Goal: Check status: Check status

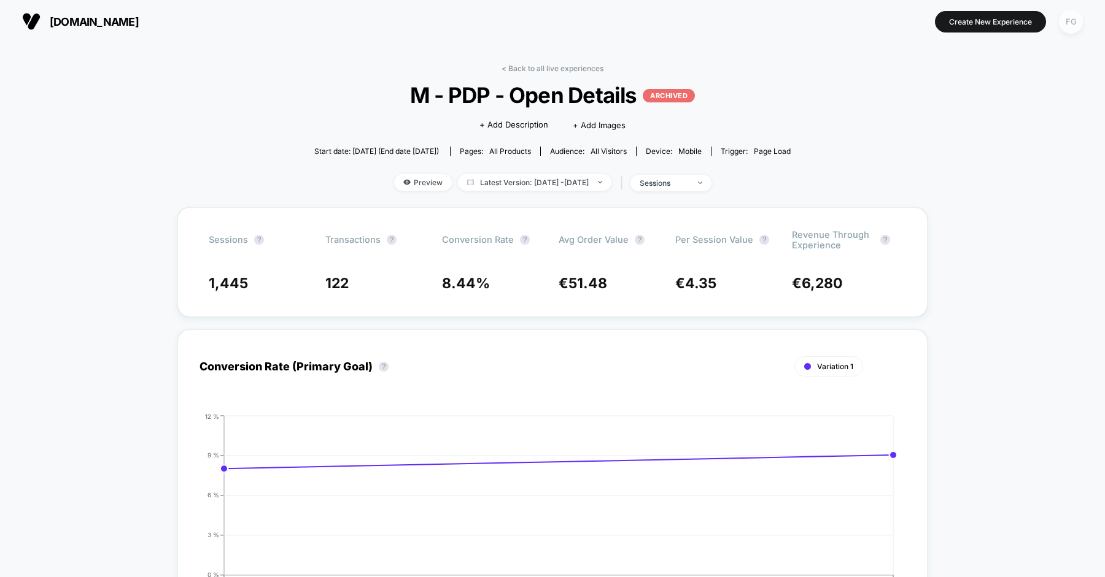
click at [1076, 14] on div "FG" at bounding box center [1070, 22] width 24 height 24
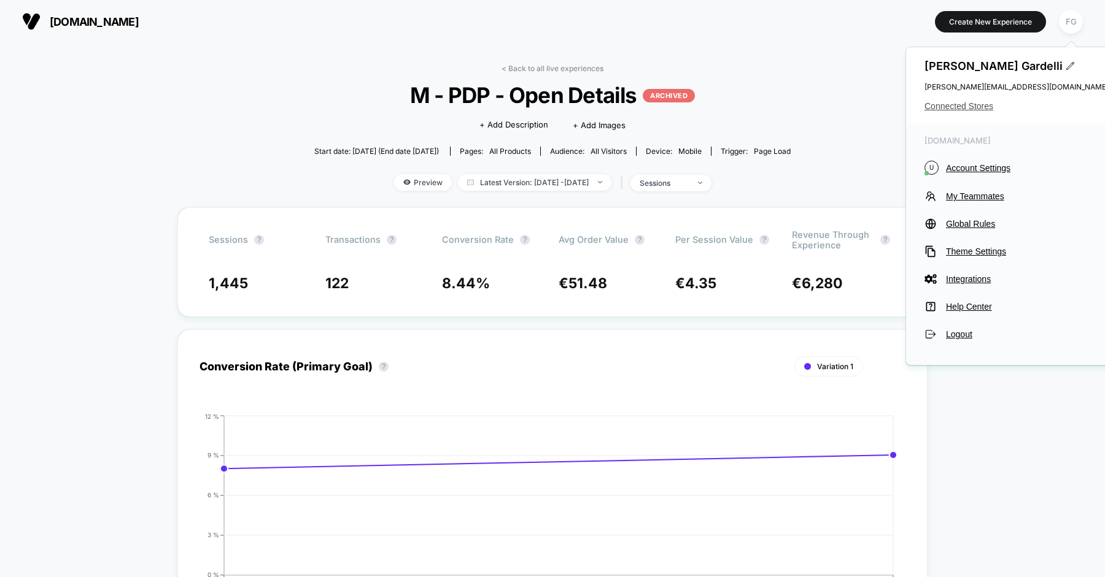
click at [978, 104] on span "Connected Stores" at bounding box center [1016, 106] width 184 height 10
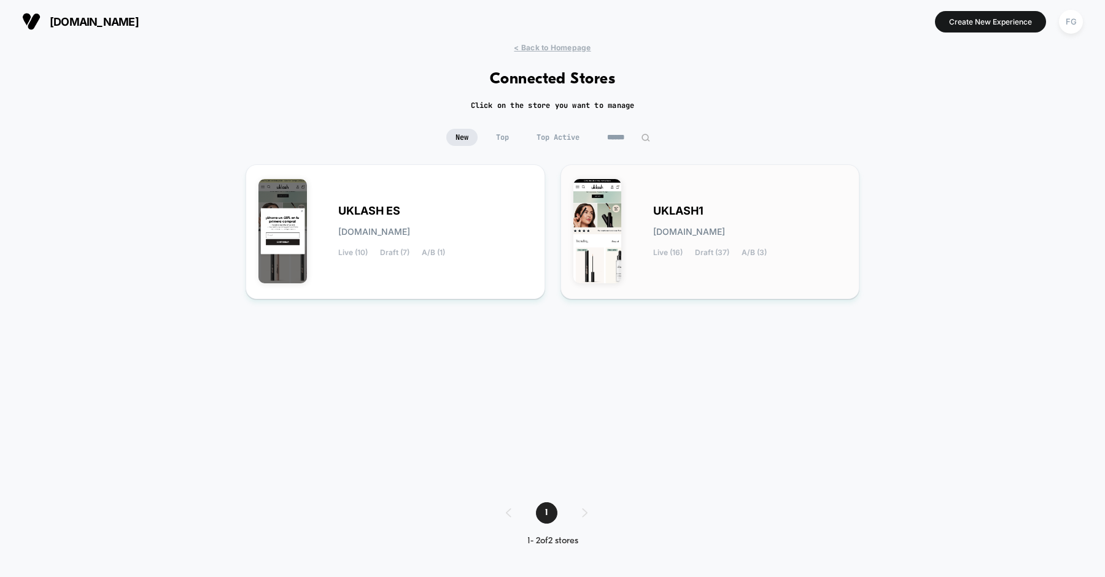
click at [682, 241] on div "UKLASH1 [DOMAIN_NAME] Live (16) Draft (37) A/B (3)" at bounding box center [750, 232] width 194 height 50
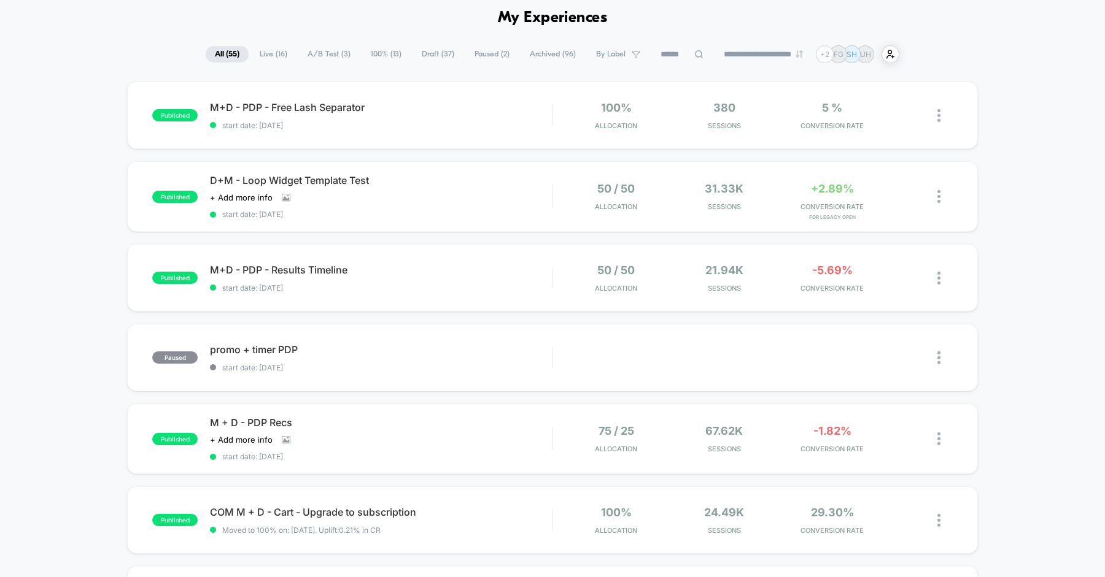
scroll to position [56, 0]
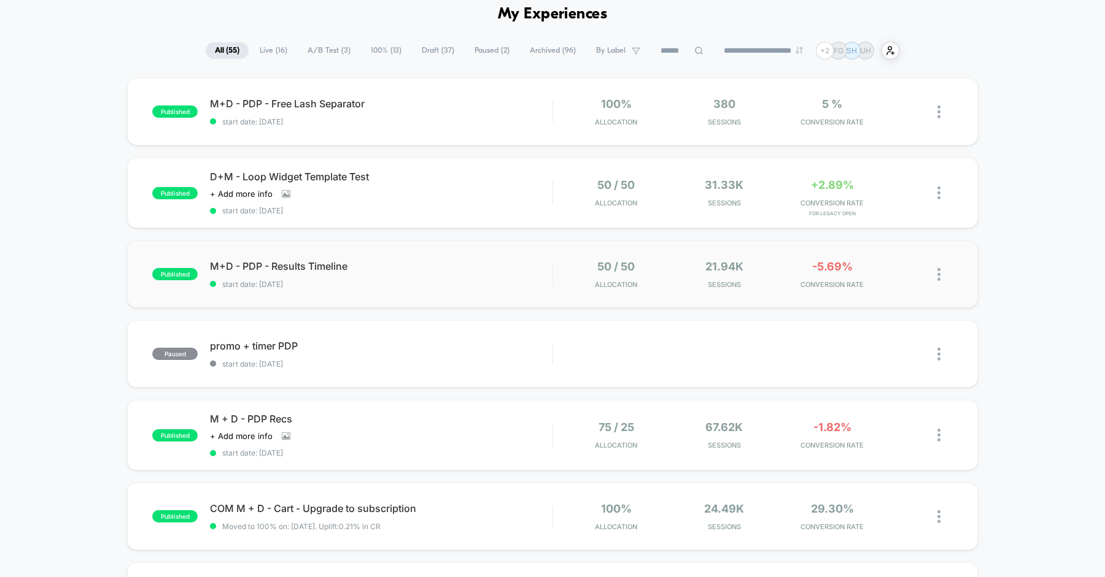
click at [477, 256] on div "published M+D - PDP - Results Timeline start date: [DATE] 50 / 50 Allocation 21…" at bounding box center [552, 274] width 850 height 67
